Goal: Task Accomplishment & Management: Complete application form

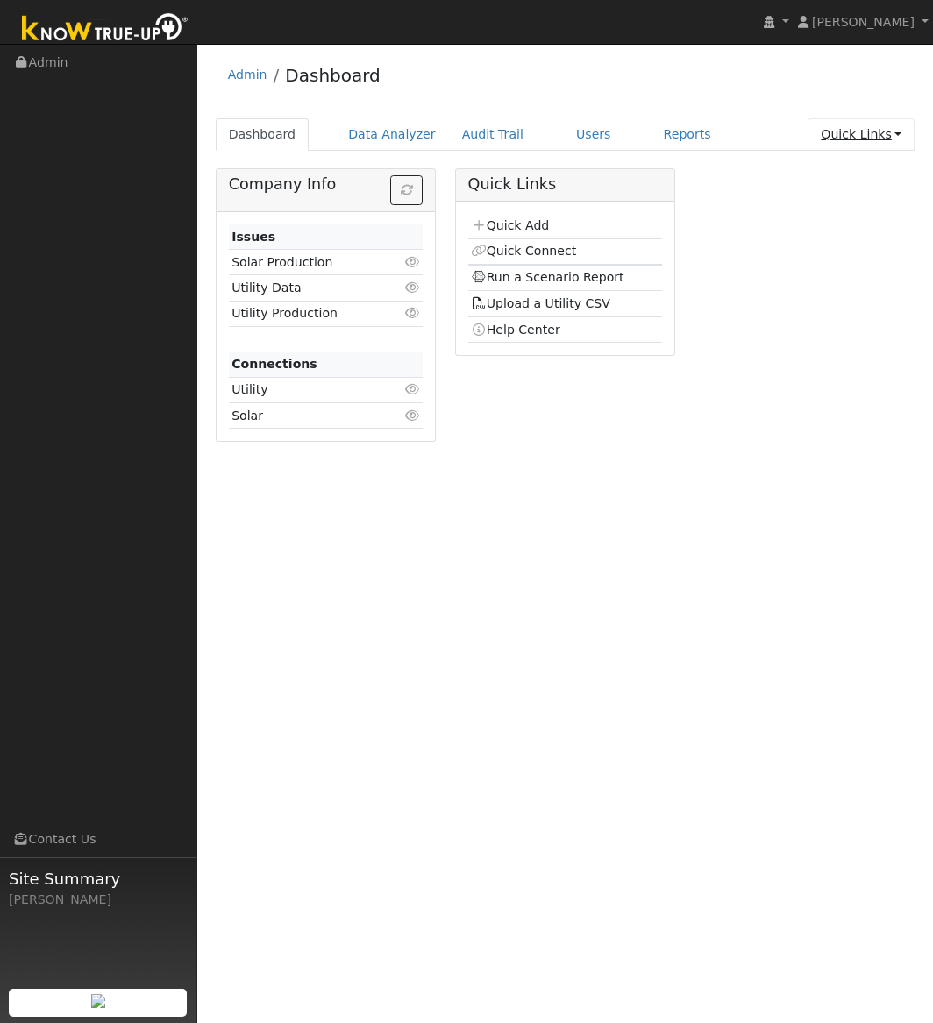
click at [863, 130] on link "Quick Links" at bounding box center [860, 134] width 107 height 32
click at [841, 170] on link "Quick Add" at bounding box center [825, 172] width 178 height 25
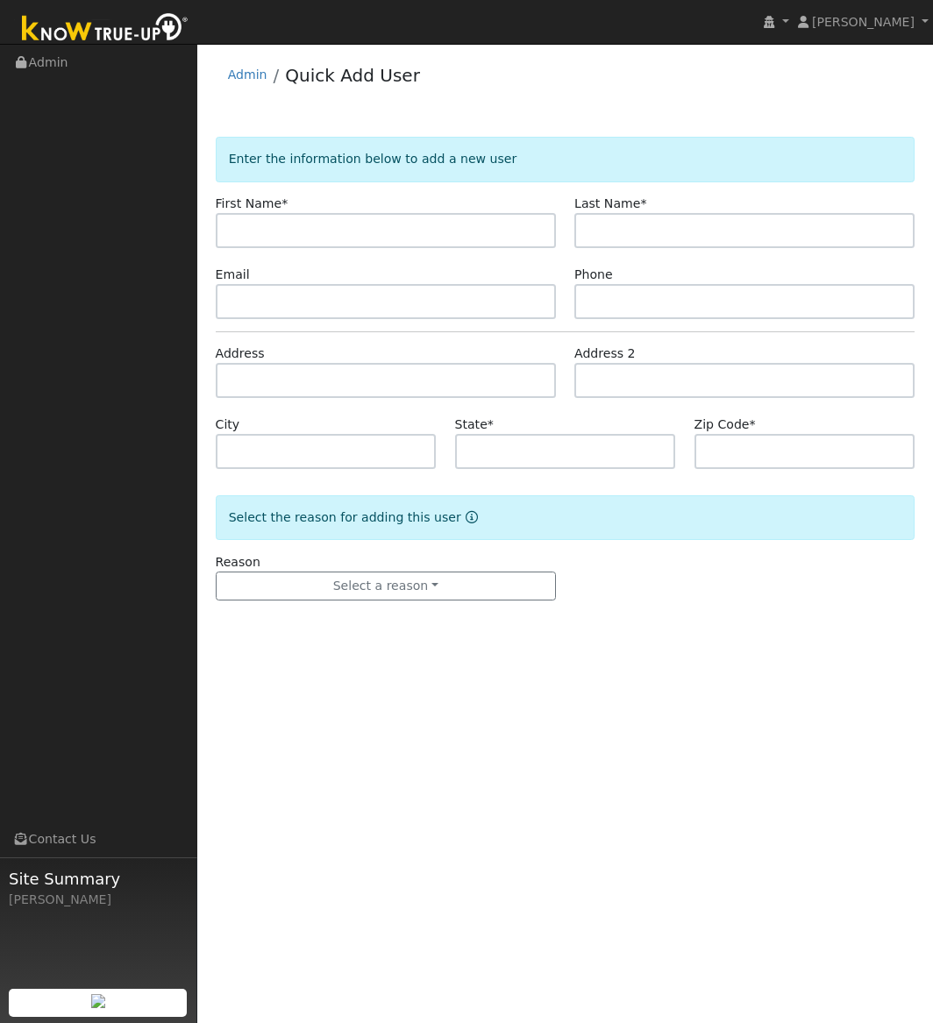
click at [362, 609] on form "Enter the information below to add a new user First Name * Last Name * Email Ph…" at bounding box center [565, 386] width 699 height 499
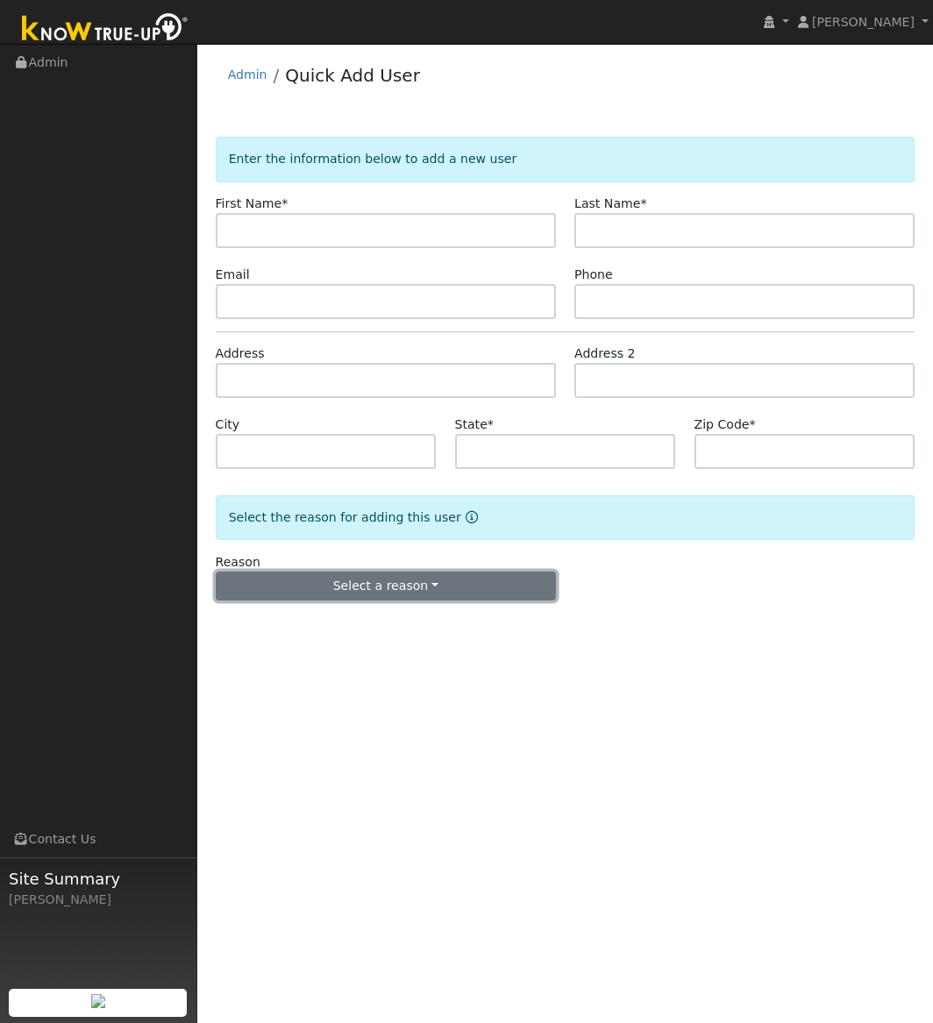
click at [357, 585] on button "Select a reason" at bounding box center [386, 587] width 340 height 30
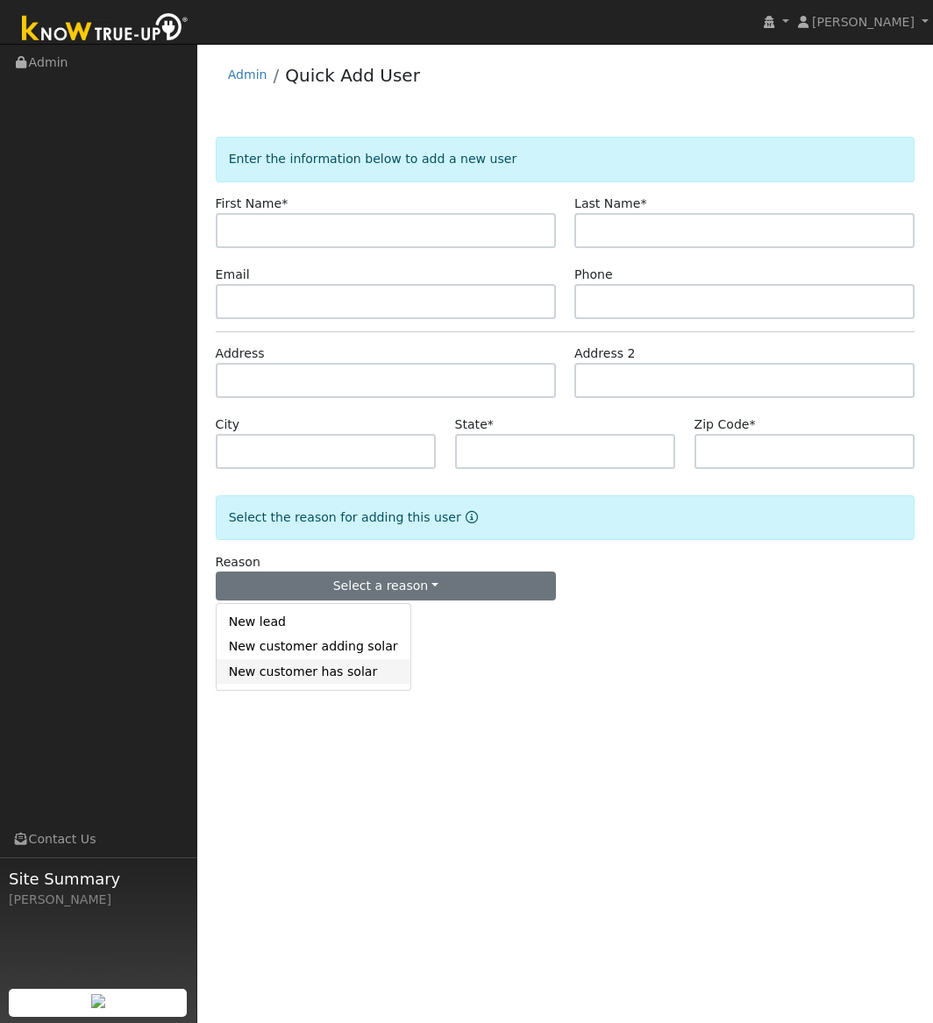
click at [327, 673] on link "New customer has solar" at bounding box center [314, 671] width 194 height 25
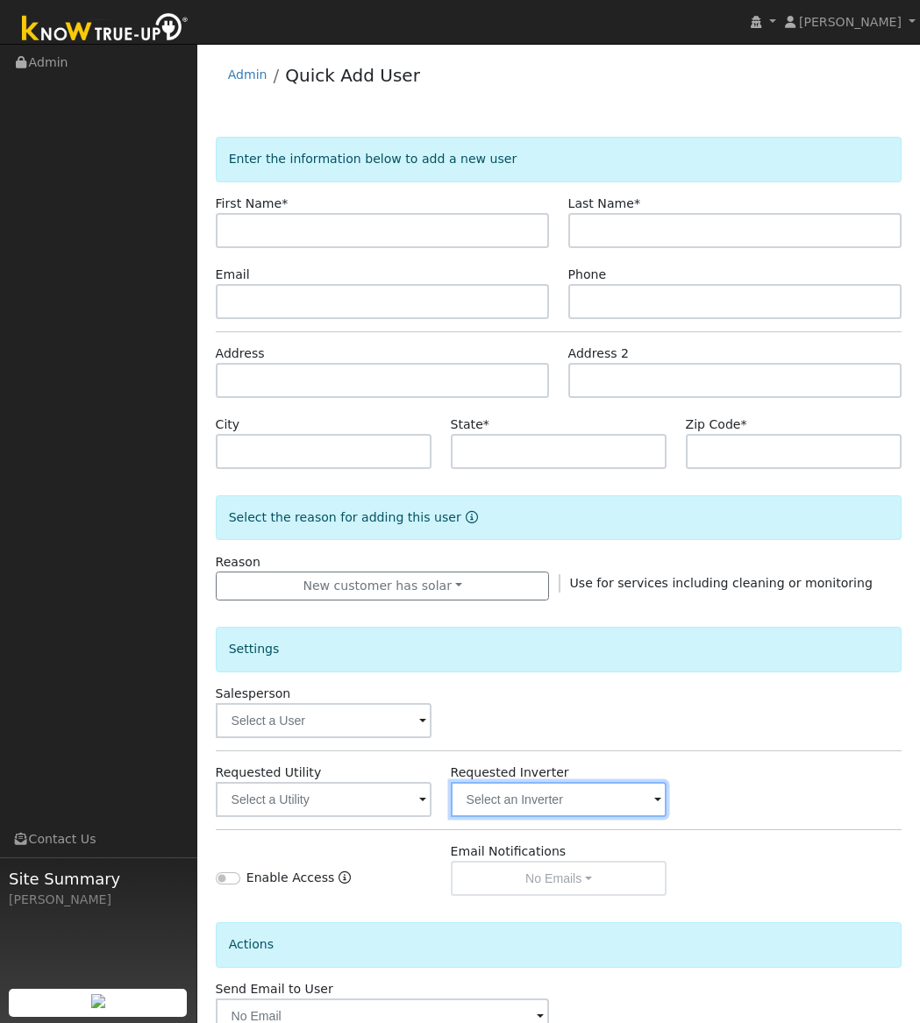
click at [536, 806] on input "text" at bounding box center [559, 799] width 217 height 35
click at [641, 795] on img at bounding box center [644, 798] width 44 height 33
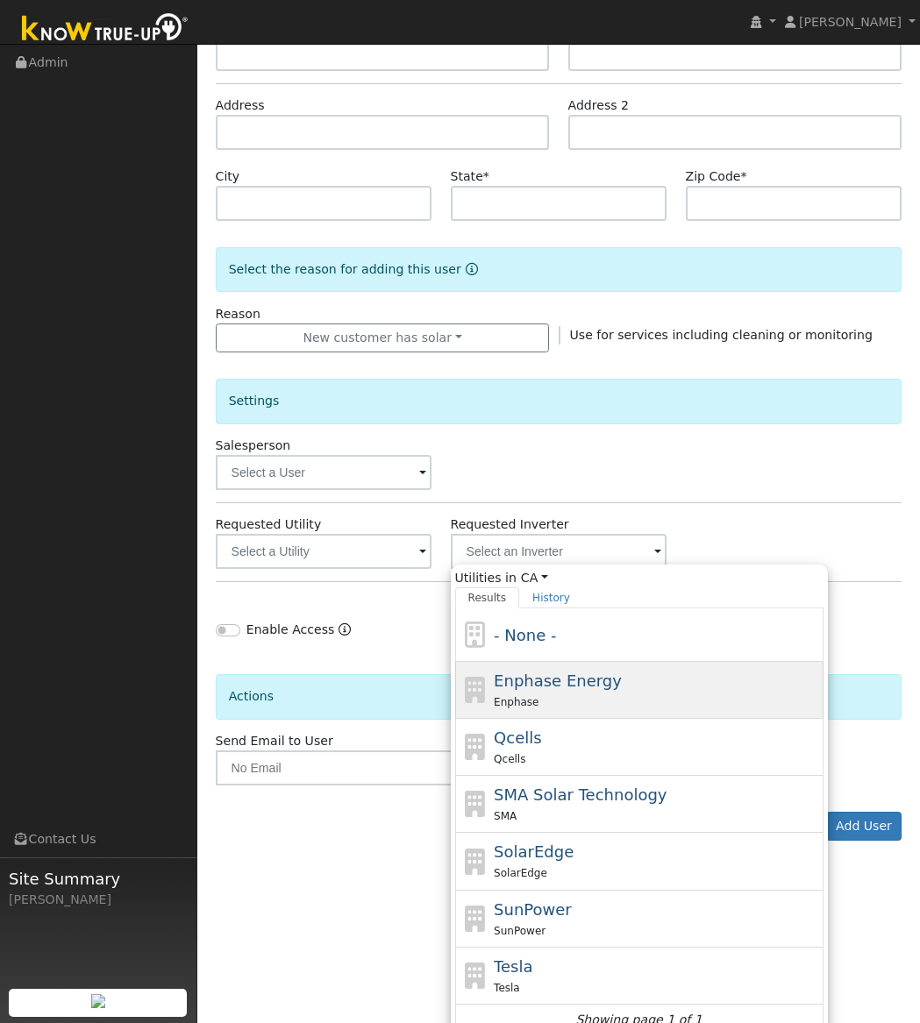
scroll to position [266, 0]
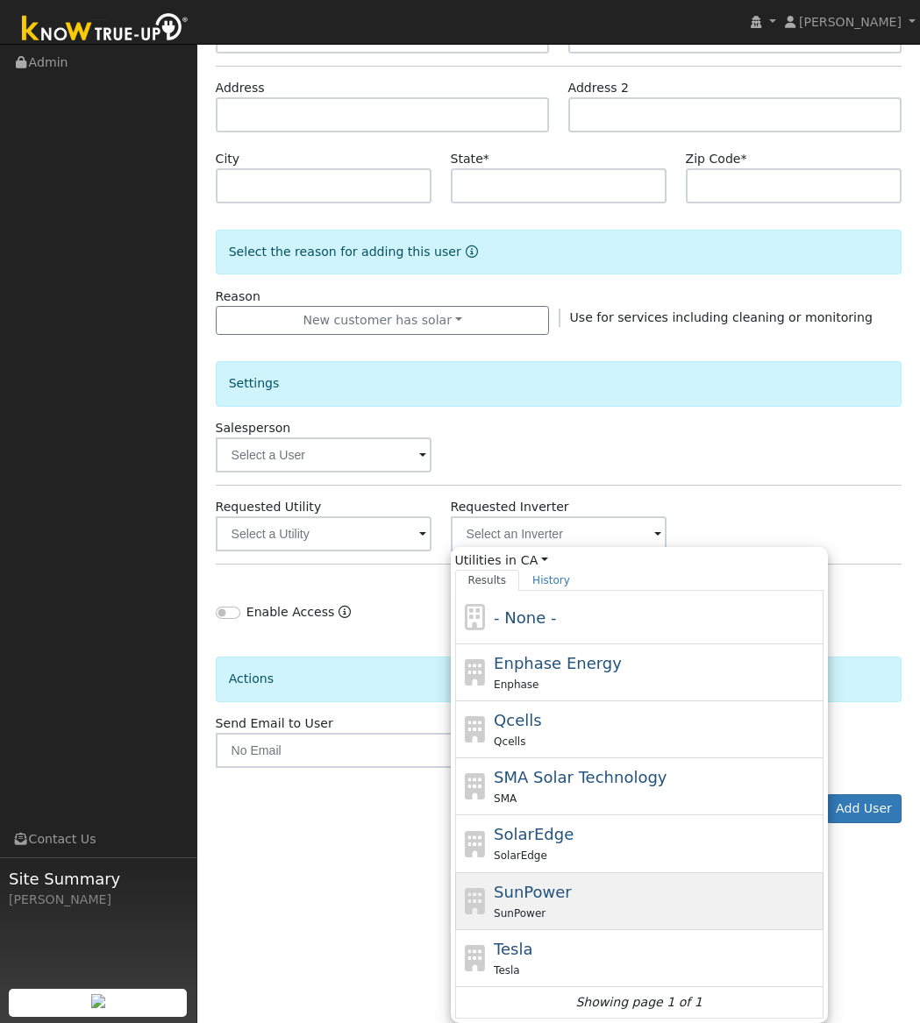
click at [638, 910] on div "SunPower" at bounding box center [655, 913] width 325 height 18
type input "SunPower"
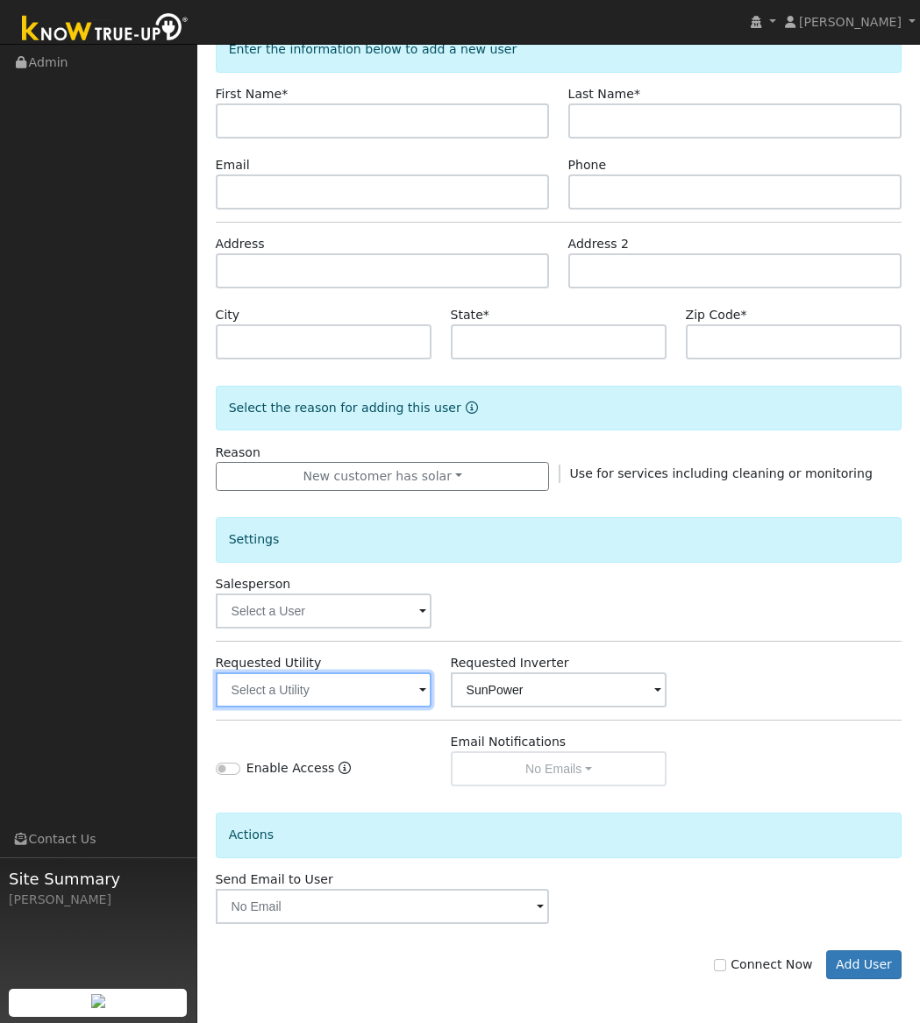
click at [339, 683] on input "text" at bounding box center [324, 689] width 217 height 35
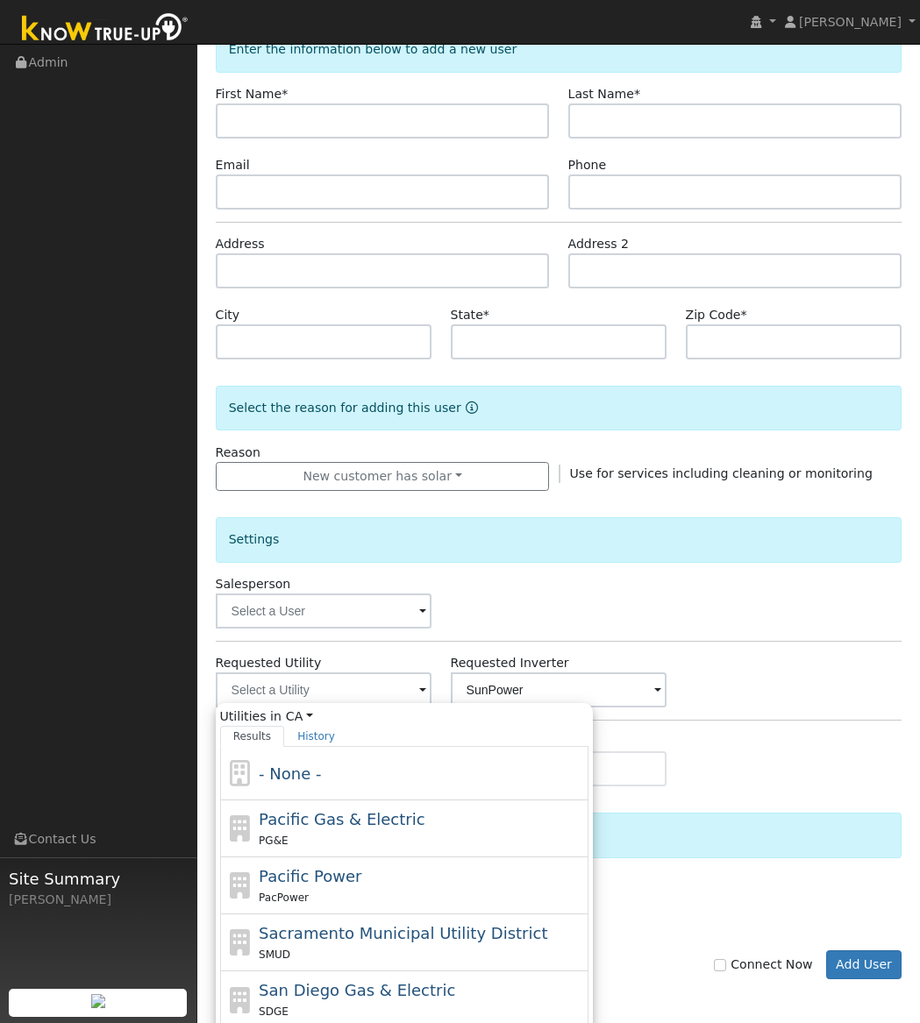
click at [376, 987] on span "San Diego Gas & Electric" at bounding box center [357, 990] width 196 height 18
type input "San Diego Gas & Electric"
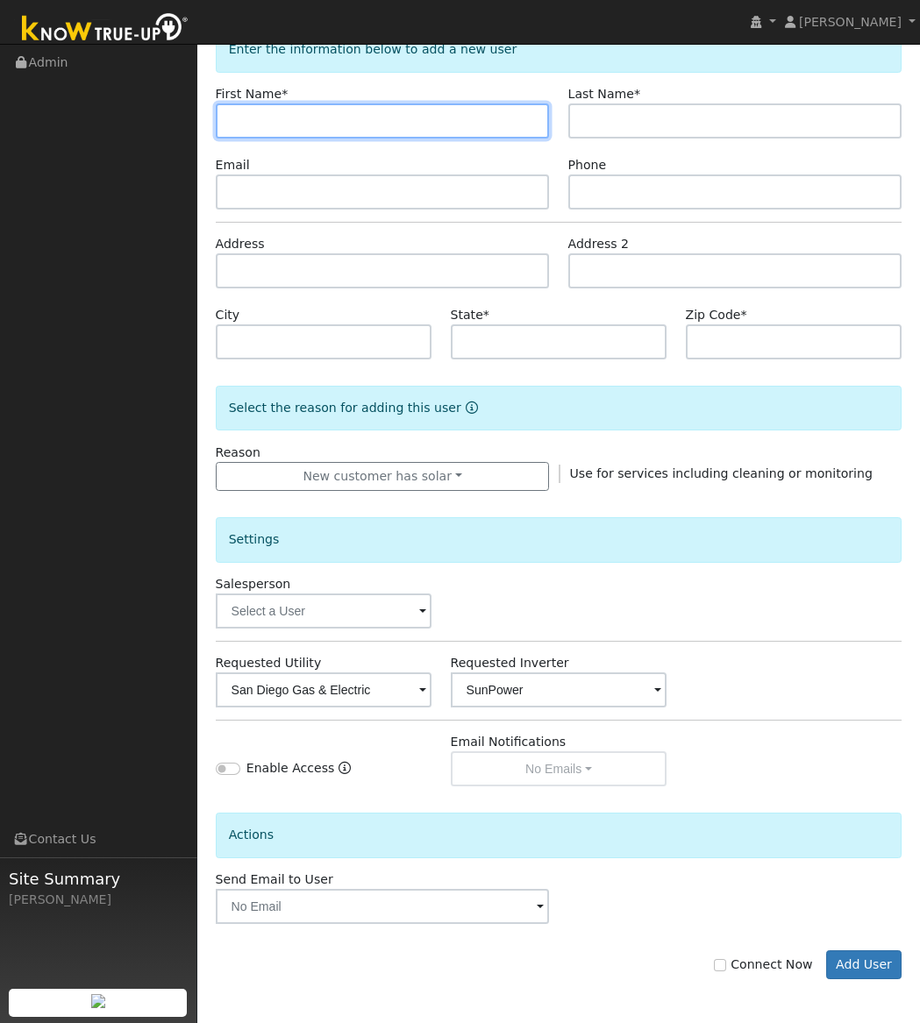
click at [270, 117] on input "text" at bounding box center [383, 120] width 334 height 35
type input "Don"
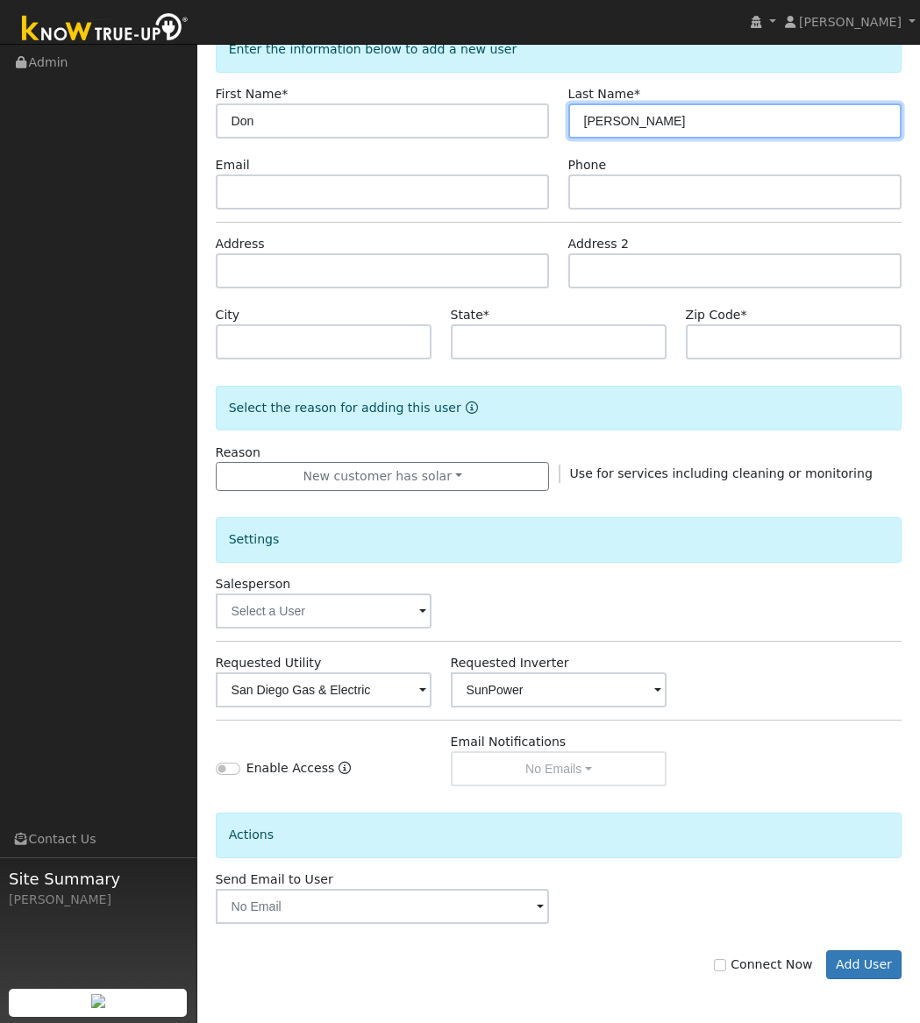
type input "Whitacre"
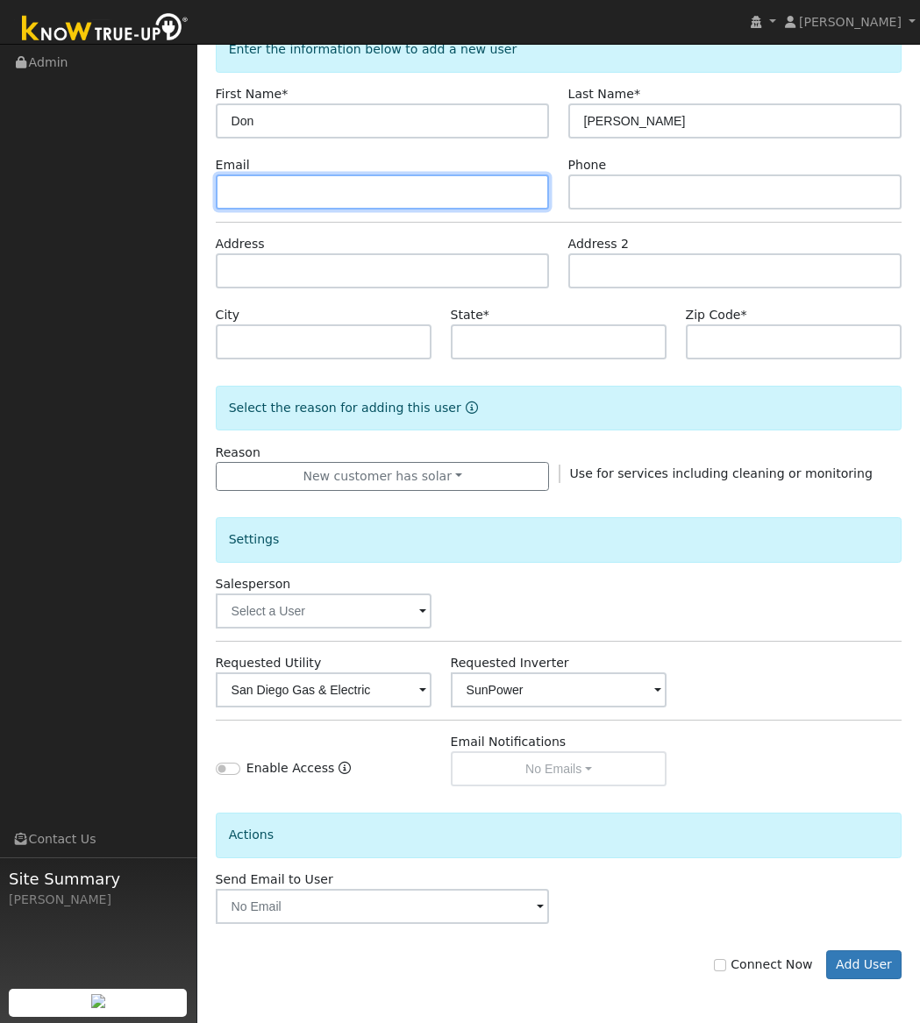
click at [361, 190] on input "text" at bounding box center [383, 191] width 334 height 35
paste input "dawhitacre1@outlook.com"
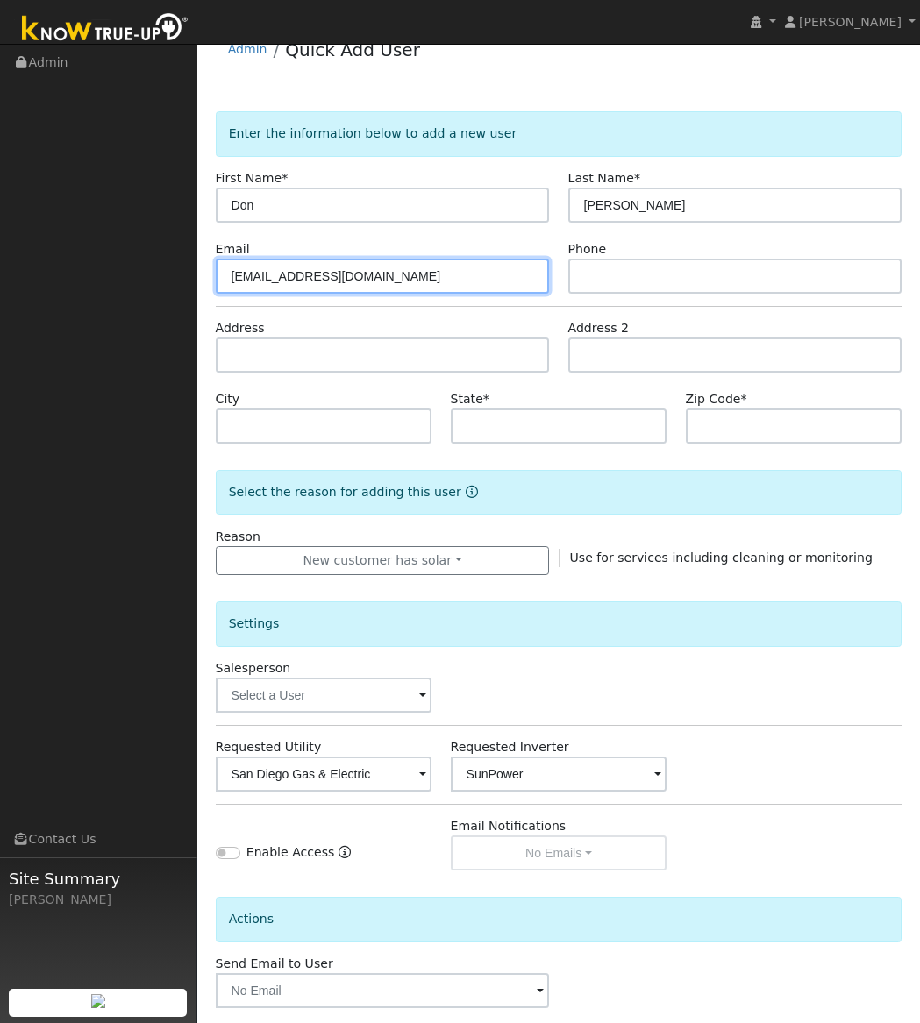
scroll to position [22, 0]
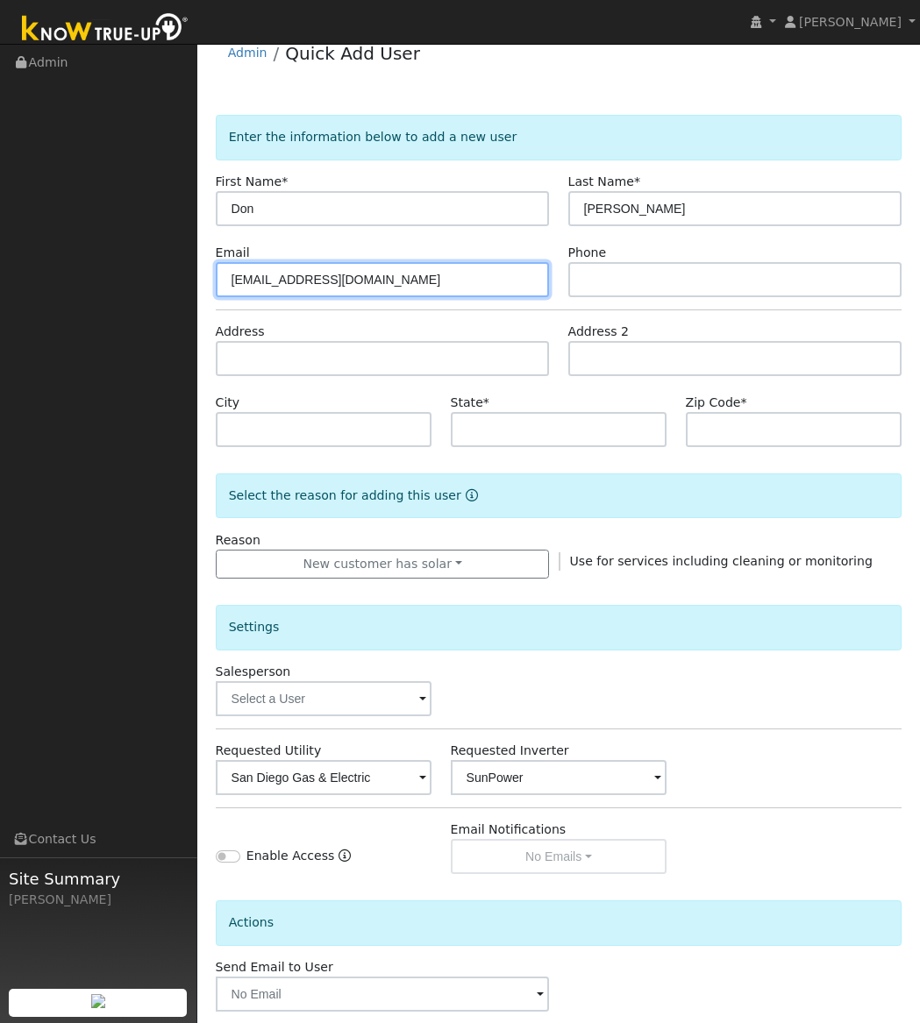
type input "dawhitacre1@outlook.com"
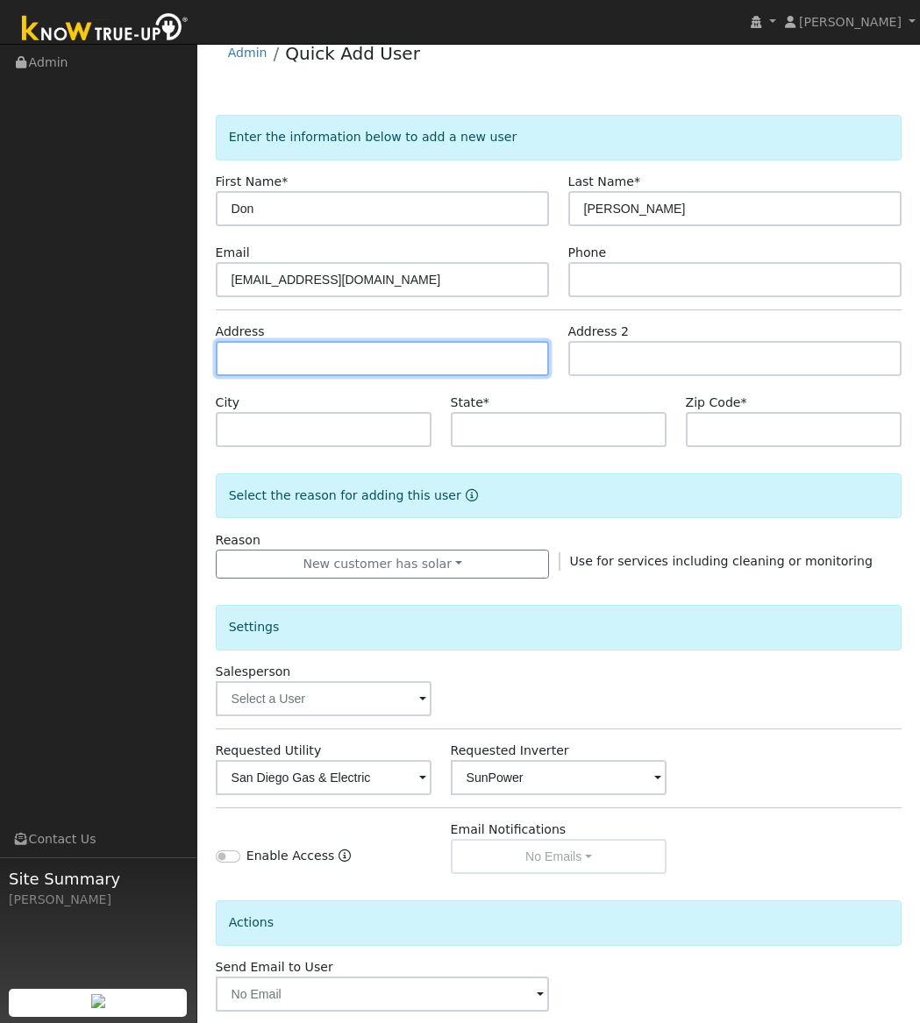
drag, startPoint x: 385, startPoint y: 348, endPoint x: 311, endPoint y: 367, distance: 76.1
click at [385, 349] on input "text" at bounding box center [383, 358] width 334 height 35
click at [374, 356] on input "text" at bounding box center [383, 358] width 334 height 35
type input "9696 Quail Canyon Road"
type input "El Cajon"
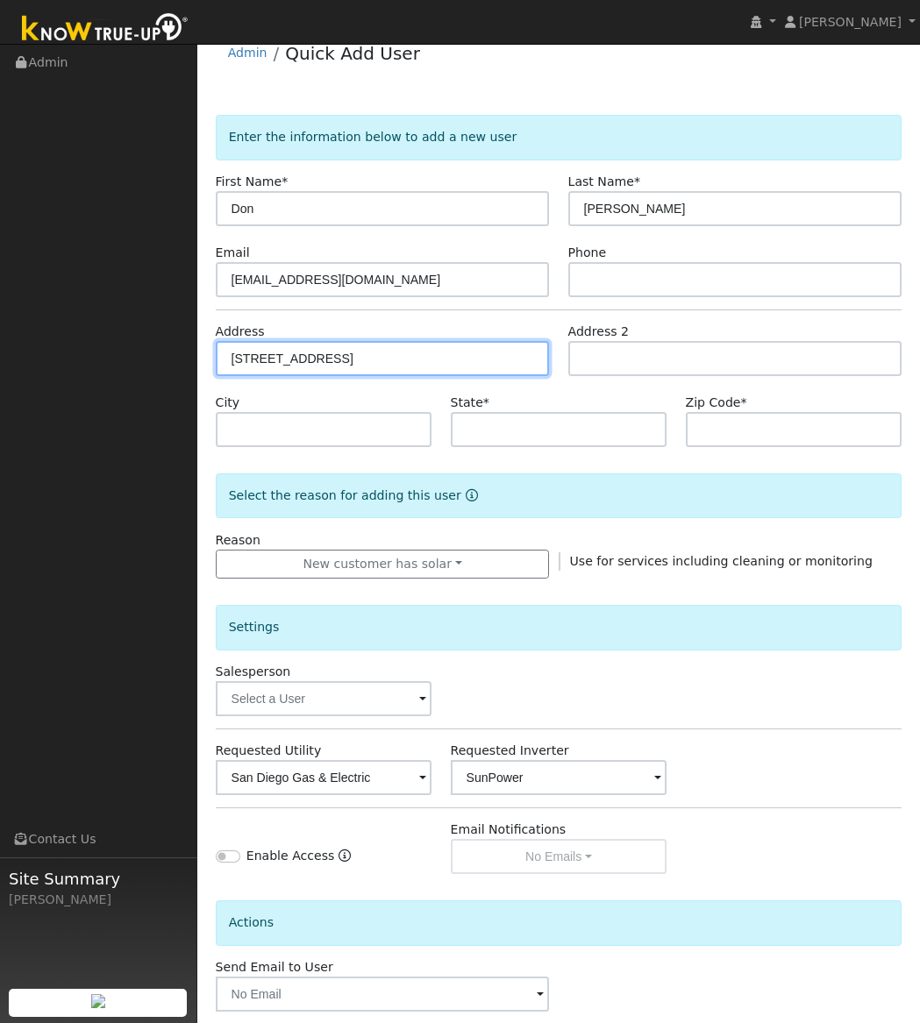
type input "CA"
type input "92021"
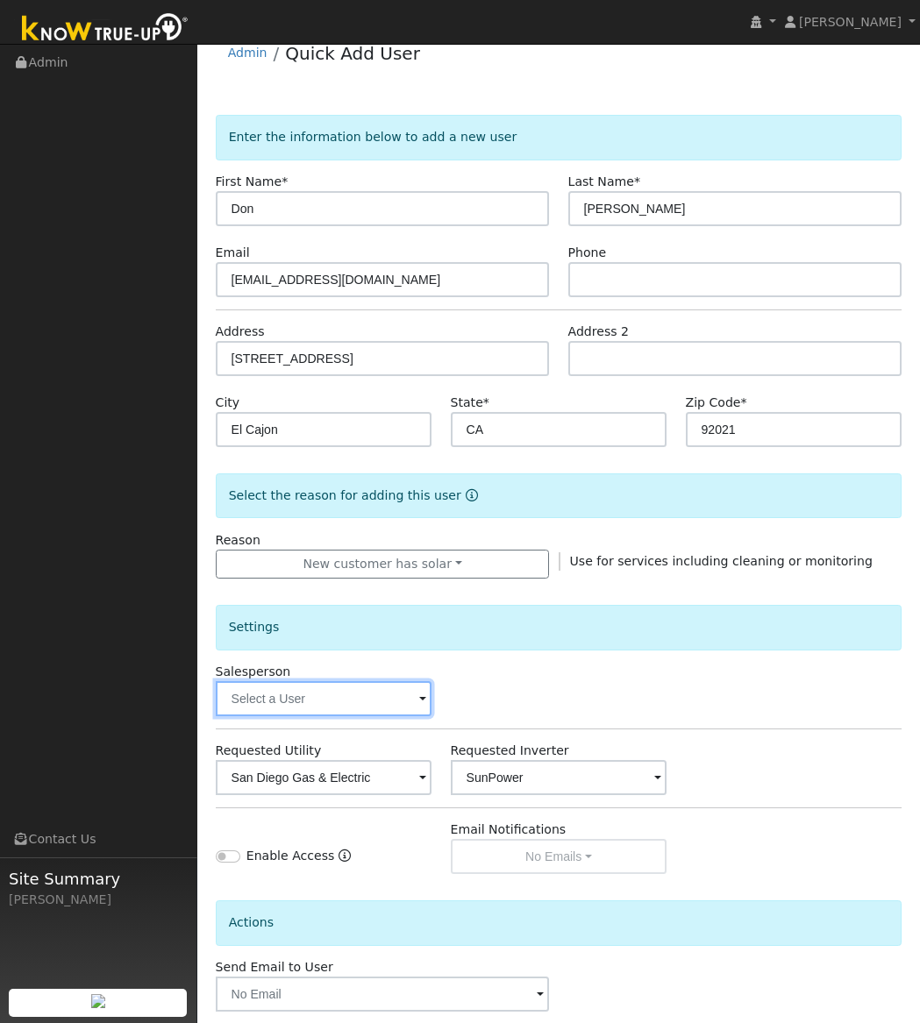
click at [361, 690] on input "text" at bounding box center [324, 698] width 217 height 35
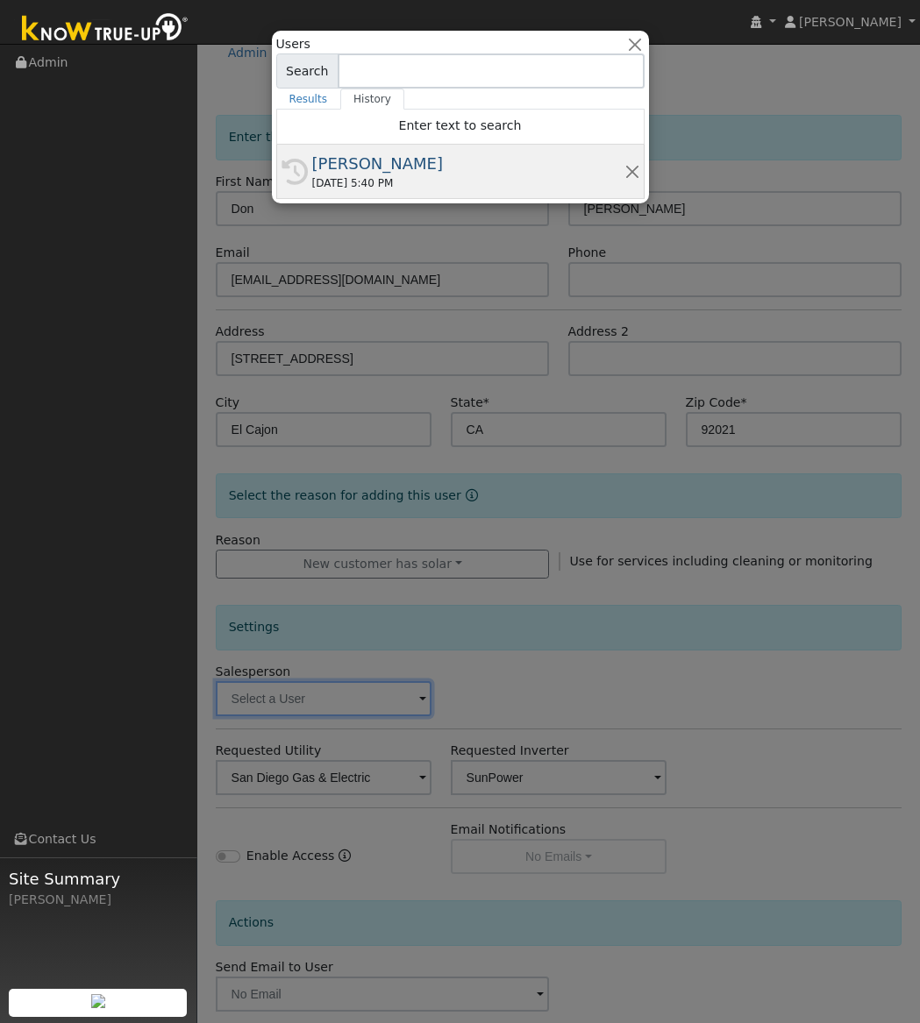
click at [392, 181] on div "09/29/2025 5:40 PM" at bounding box center [468, 183] width 312 height 16
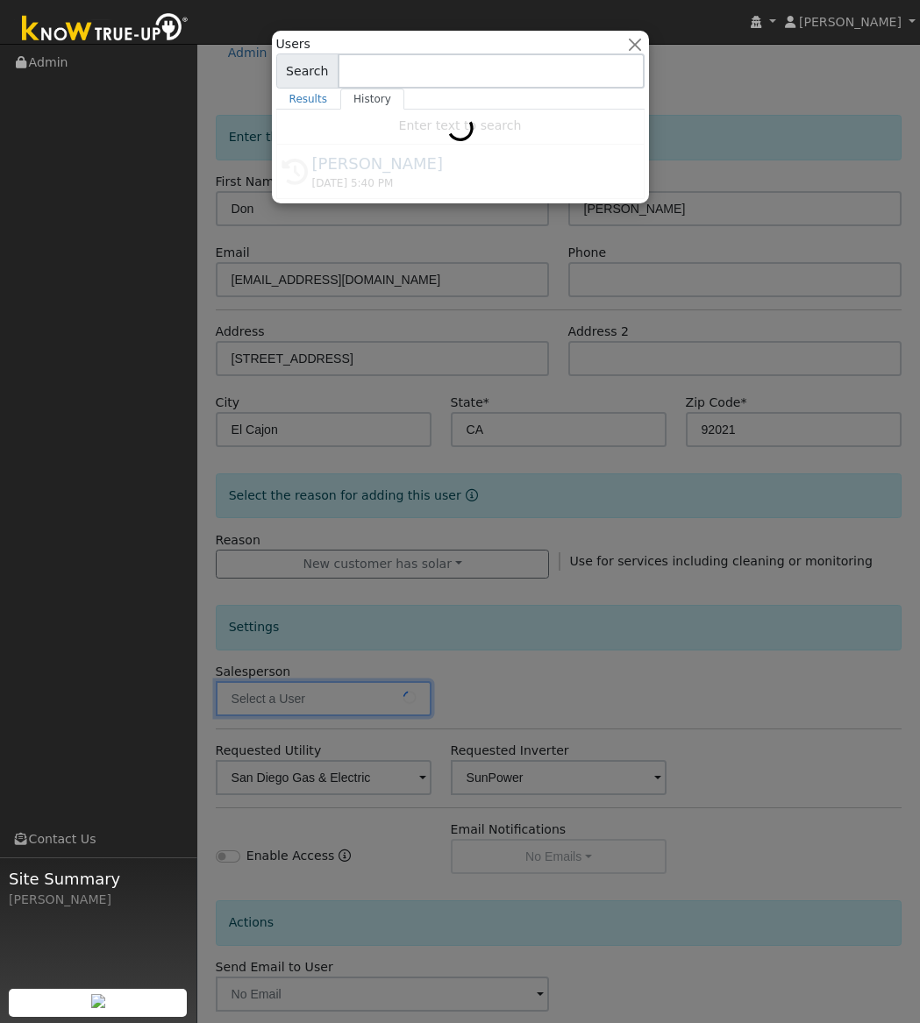
type input "[PERSON_NAME]"
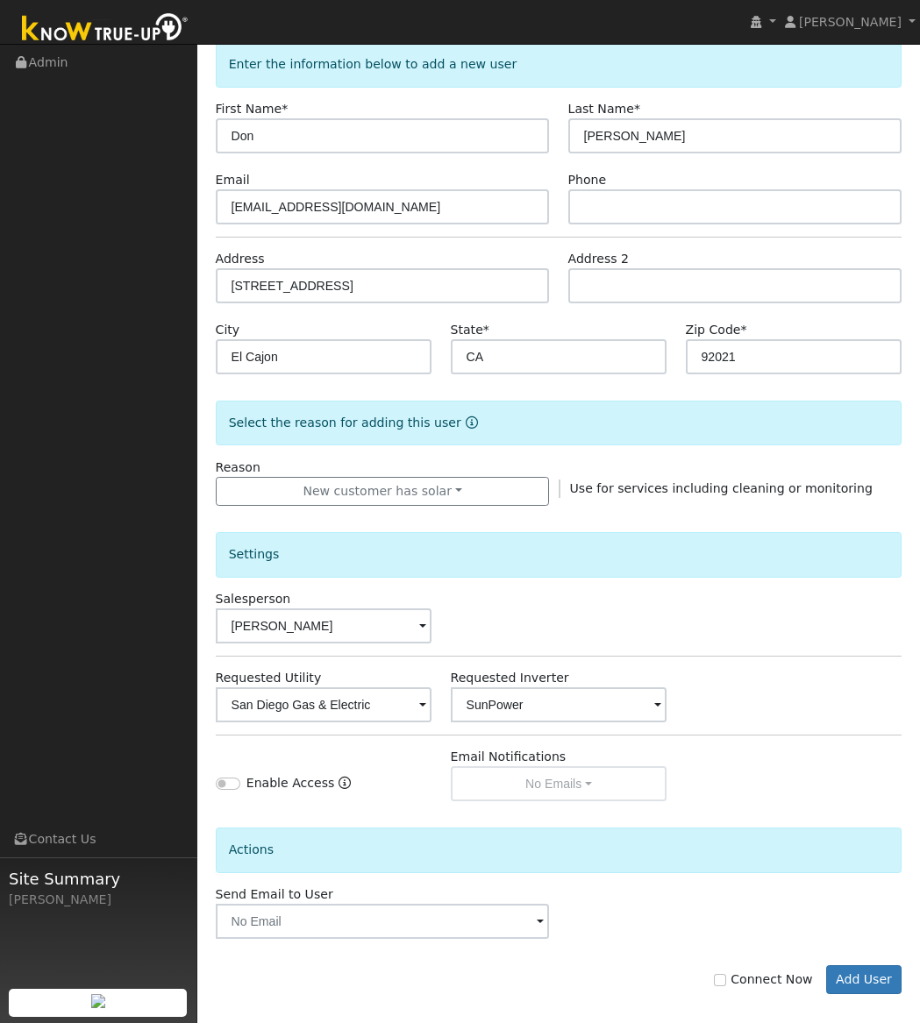
scroll to position [110, 0]
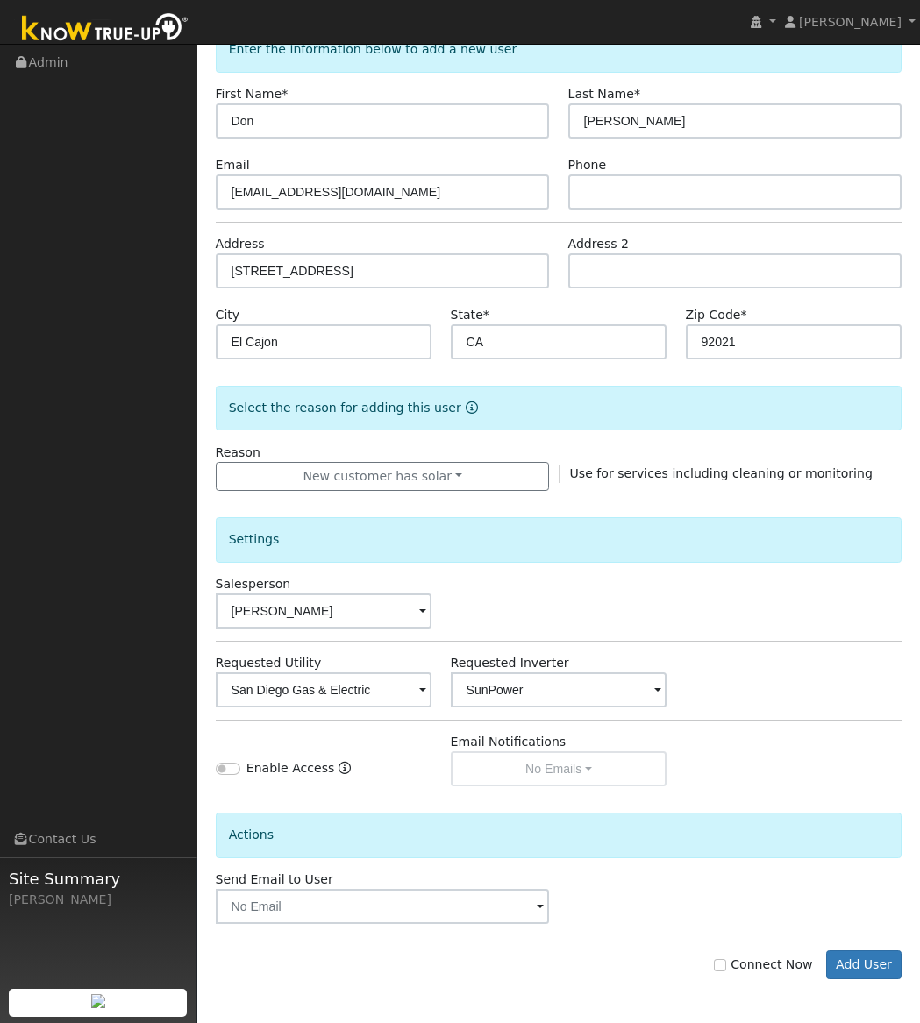
click at [224, 776] on div "Enable Access" at bounding box center [275, 771] width 119 height 25
click at [228, 763] on input "Enable Access" at bounding box center [228, 769] width 25 height 12
checkbox input "true"
click at [369, 920] on input "text" at bounding box center [383, 906] width 334 height 35
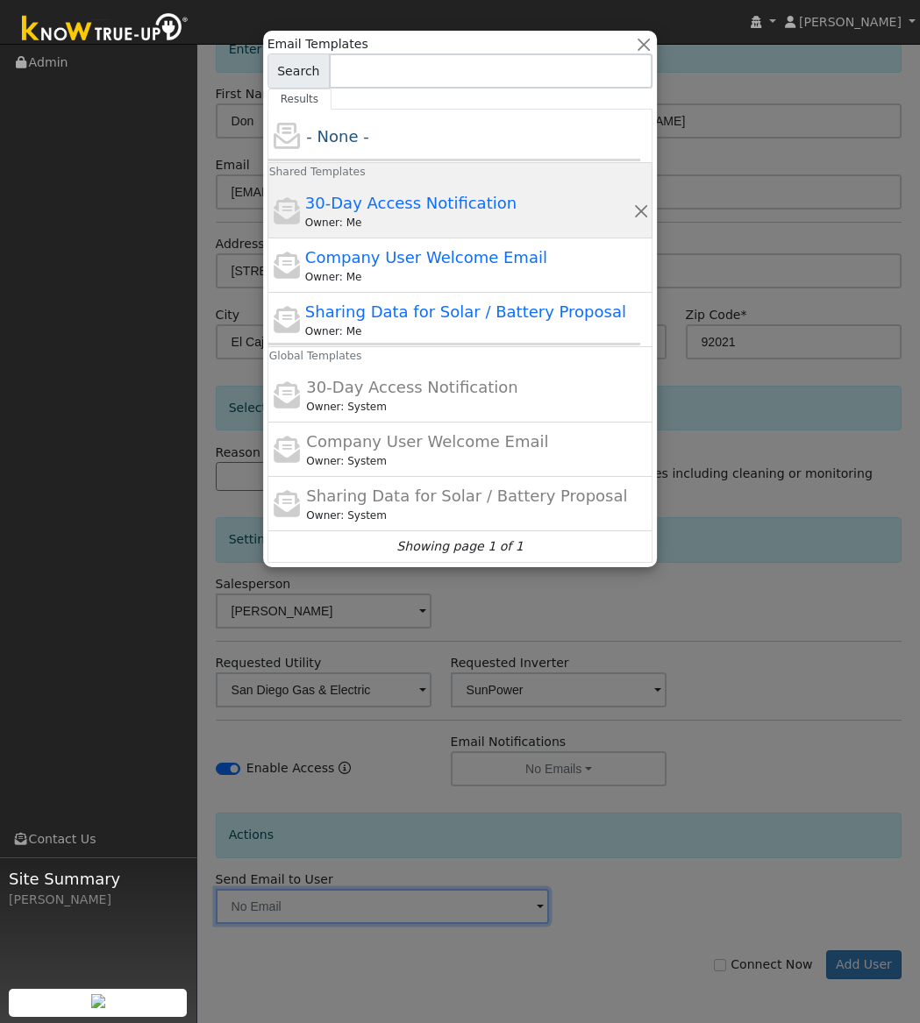
click at [433, 205] on span "30-Day Access Notification" at bounding box center [410, 203] width 211 height 18
type input "30-Day Access Notification"
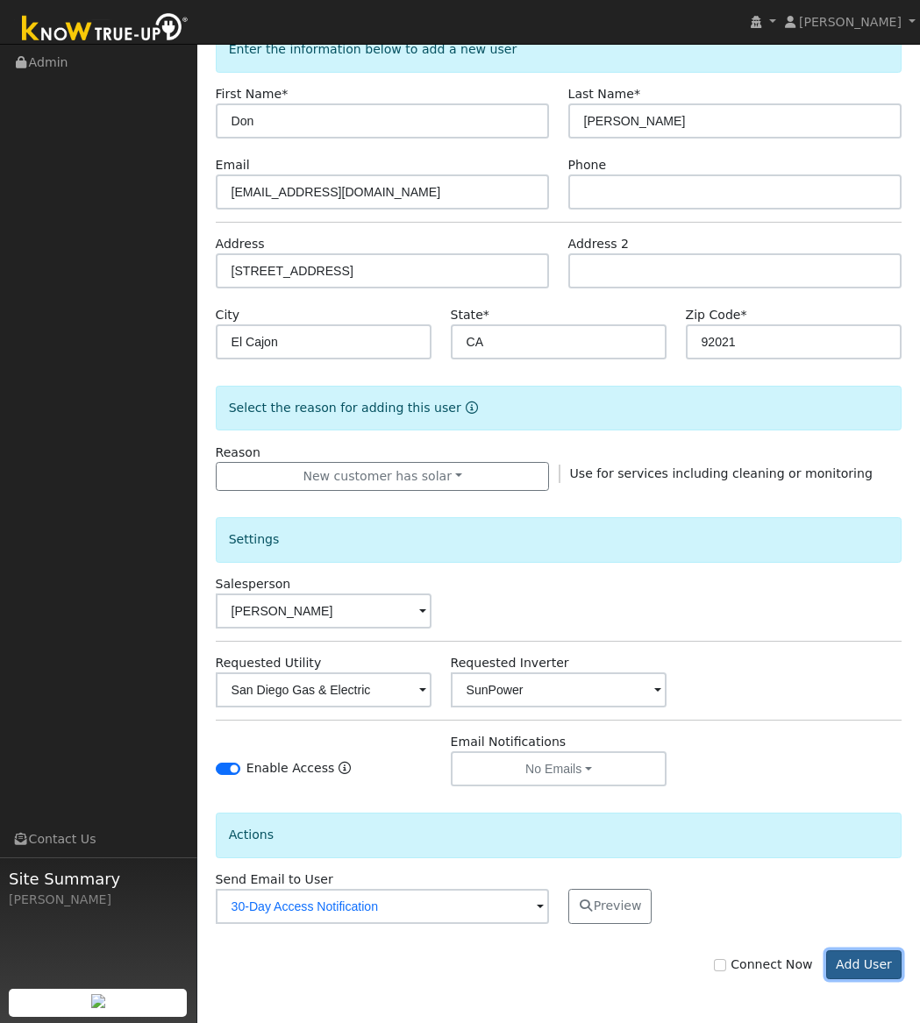
click at [877, 971] on button "Add User" at bounding box center [864, 965] width 76 height 30
